Goal: Obtain resource: Download file/media

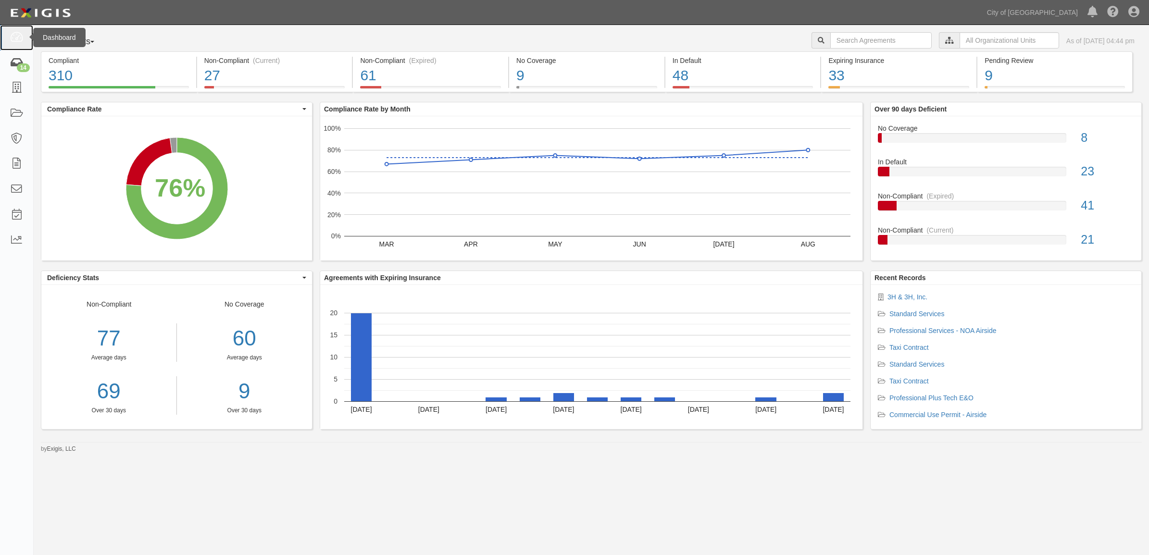
click at [0, 49] on link at bounding box center [16, 37] width 33 height 25
click at [970, 37] on input "text" at bounding box center [1010, 40] width 100 height 16
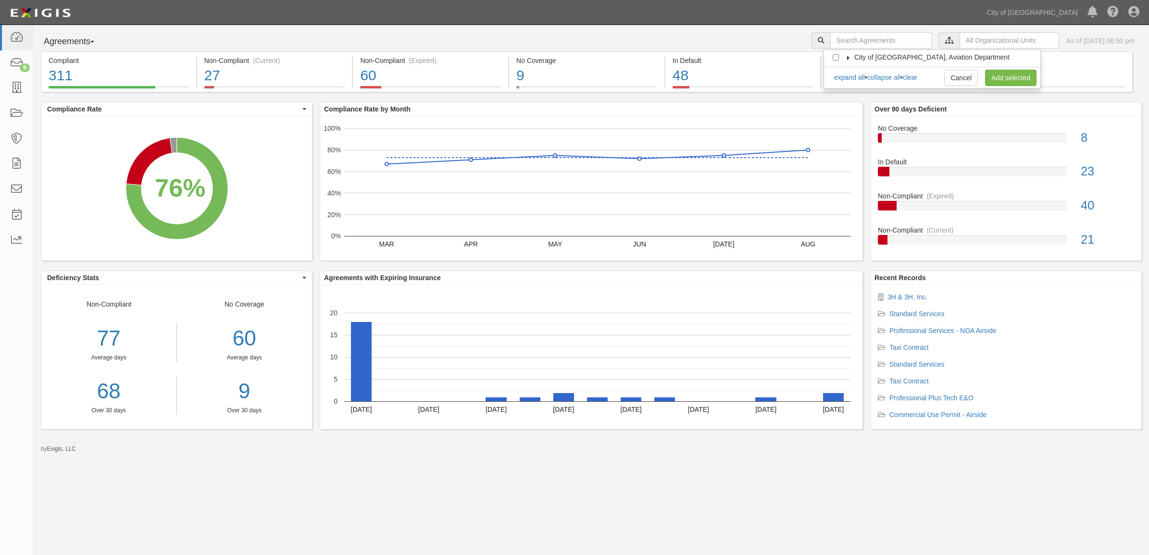
click at [847, 59] on icon at bounding box center [848, 58] width 7 height 4
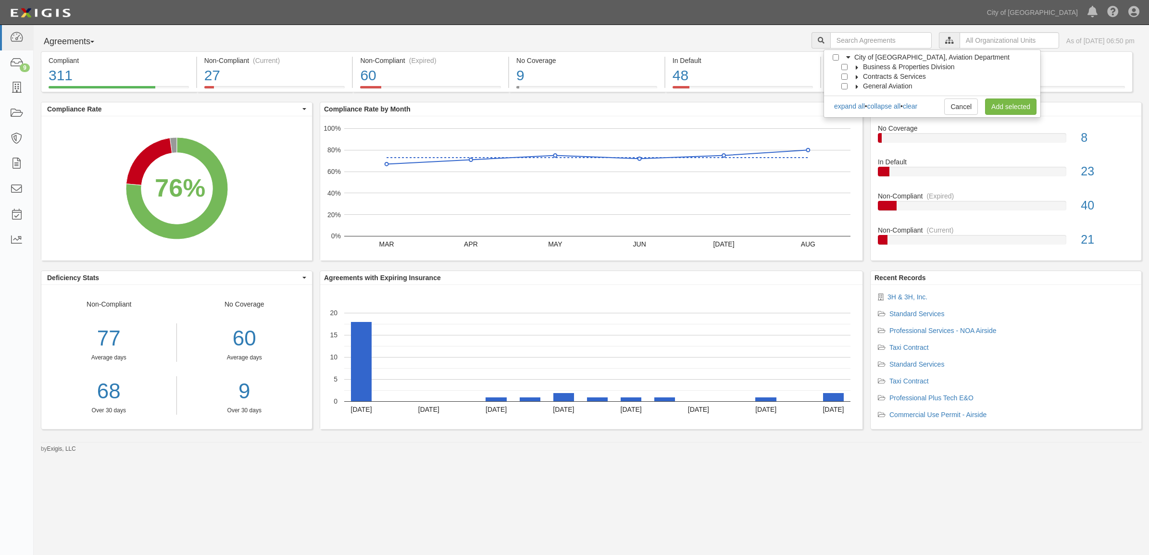
click at [846, 75] on div "Contracts & Services" at bounding box center [884, 77] width 84 height 10
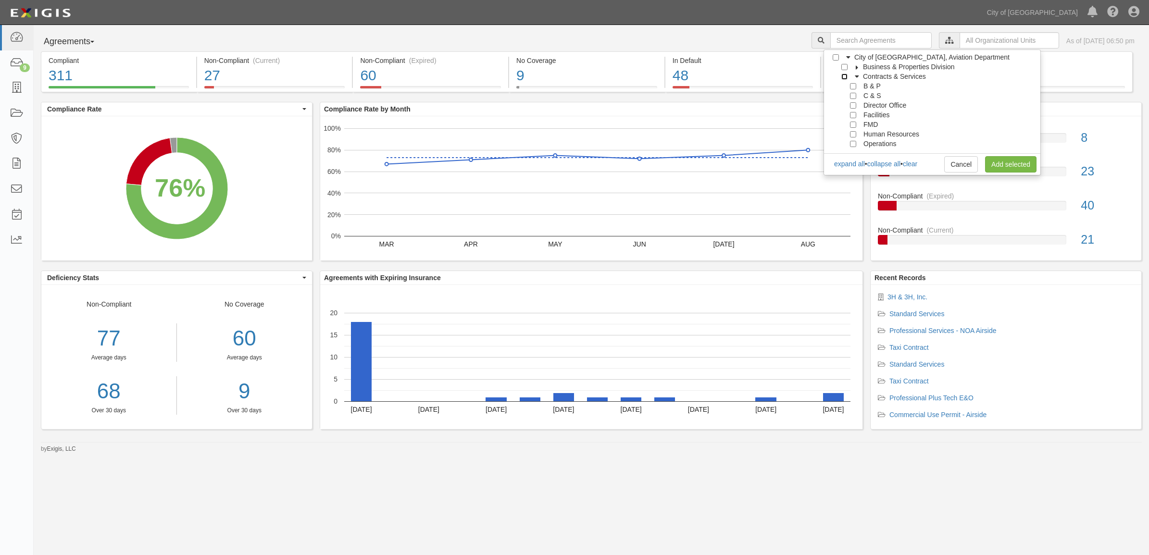
click at [845, 77] on input "Contracts & Services" at bounding box center [844, 77] width 6 height 6
checkbox input "true"
click at [1035, 164] on link "Add selected" at bounding box center [1010, 164] width 51 height 16
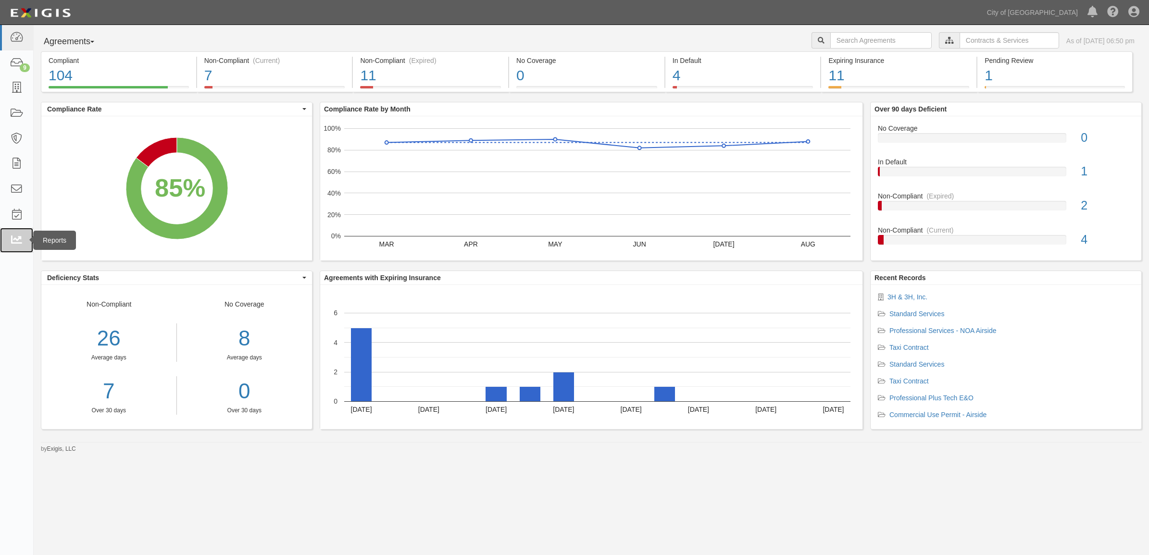
click at [12, 248] on link at bounding box center [16, 240] width 33 height 25
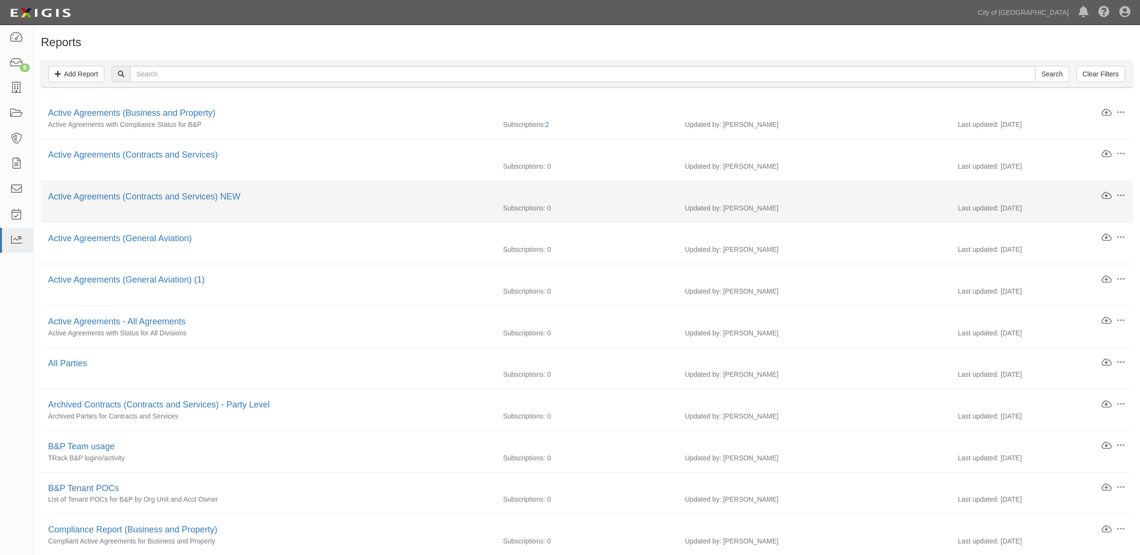
click at [125, 203] on div at bounding box center [268, 203] width 455 height 0
click at [133, 197] on link "Active Agreements (Contracts and Services) NEW" at bounding box center [144, 197] width 192 height 10
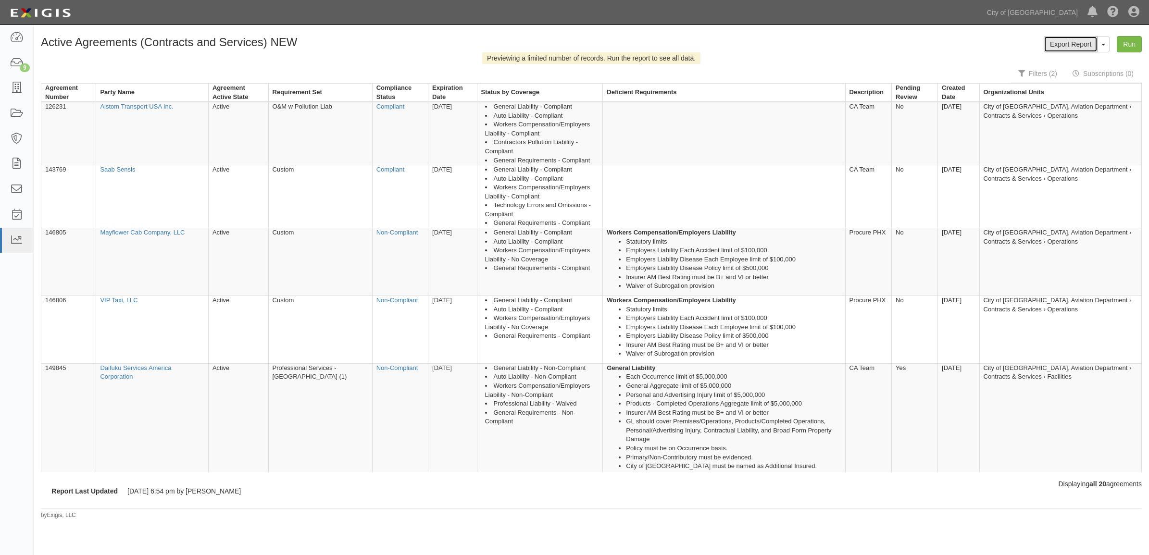
click at [1061, 44] on link "Export Report" at bounding box center [1071, 44] width 54 height 16
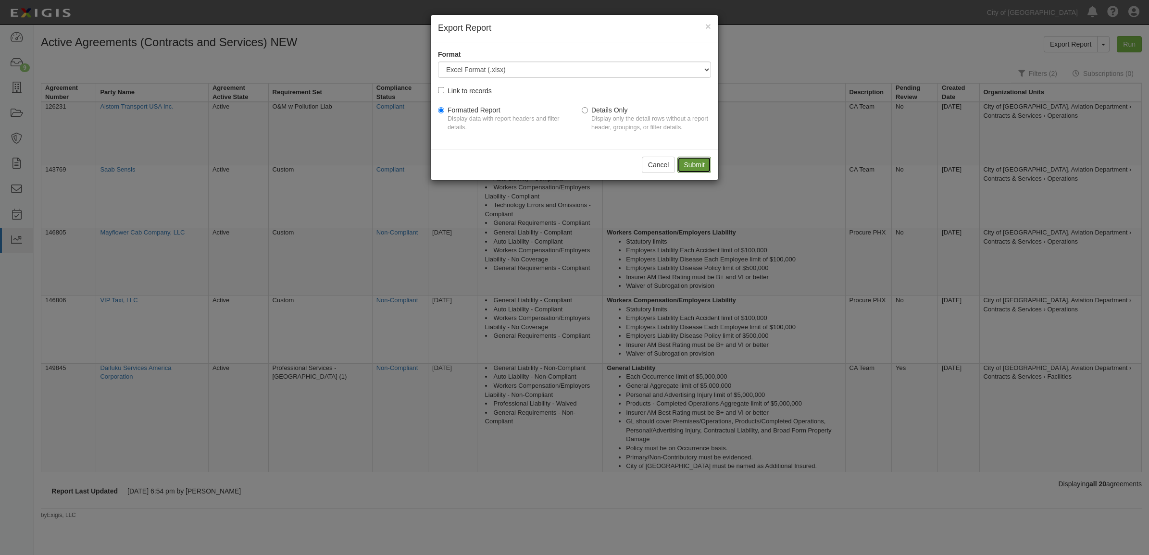
click at [693, 166] on input "Submit" at bounding box center [694, 165] width 34 height 16
